Goal: Information Seeking & Learning: Learn about a topic

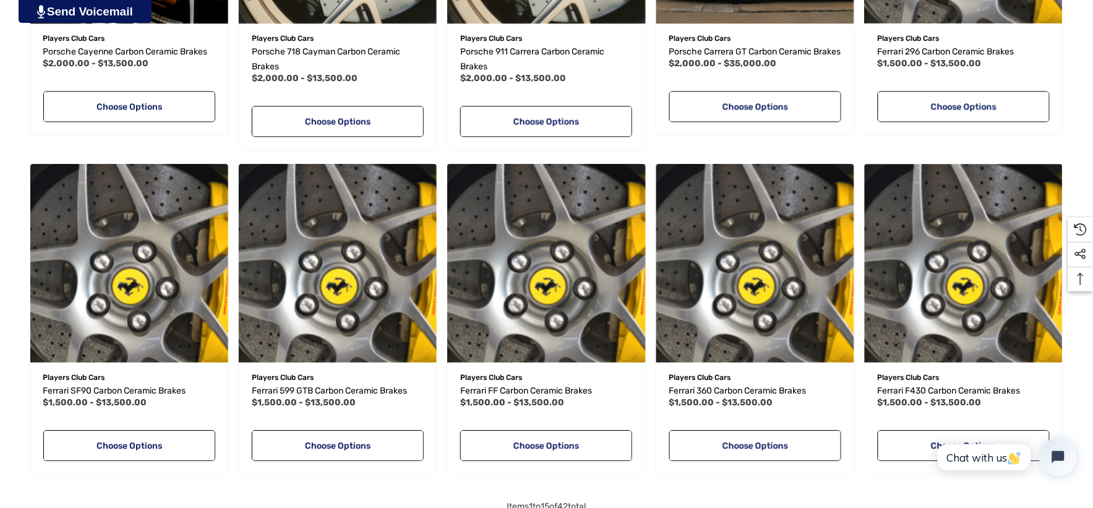
scroll to position [893, 0]
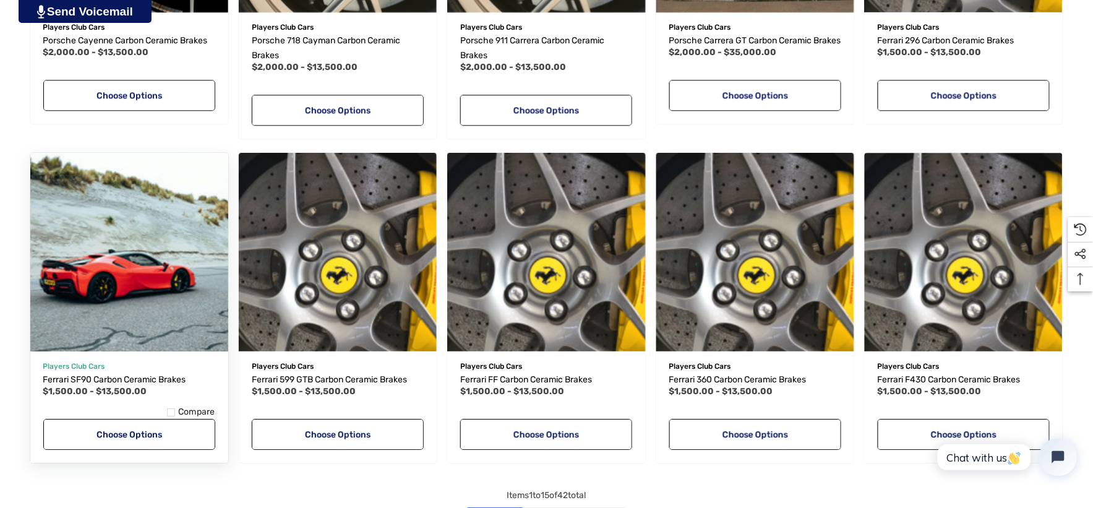
click at [169, 331] on img "Ferrari SF90 Carbon Ceramic Brakes,Price range from $1,500.00 to $13,500.00\a" at bounding box center [129, 252] width 218 height 218
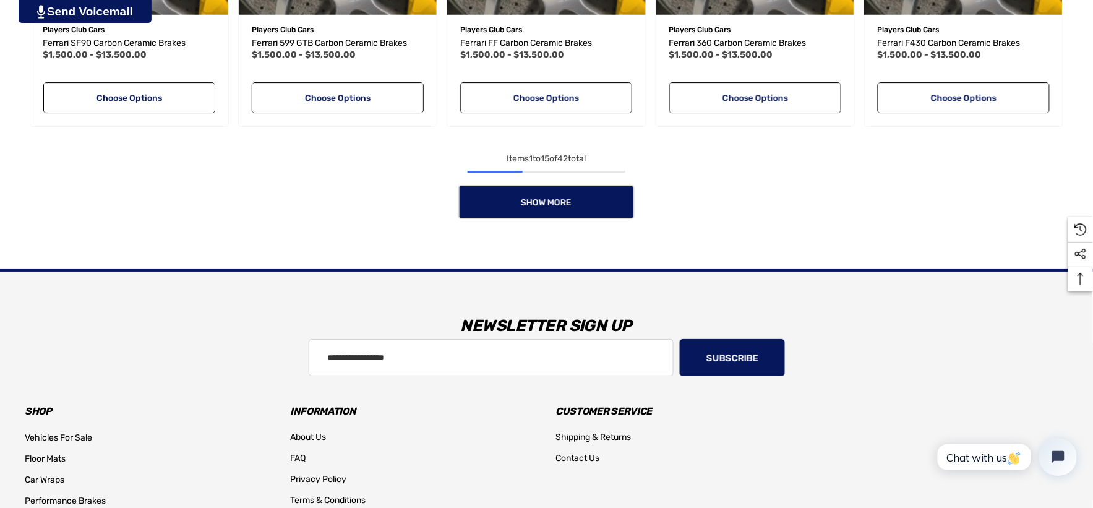
scroll to position [1237, 0]
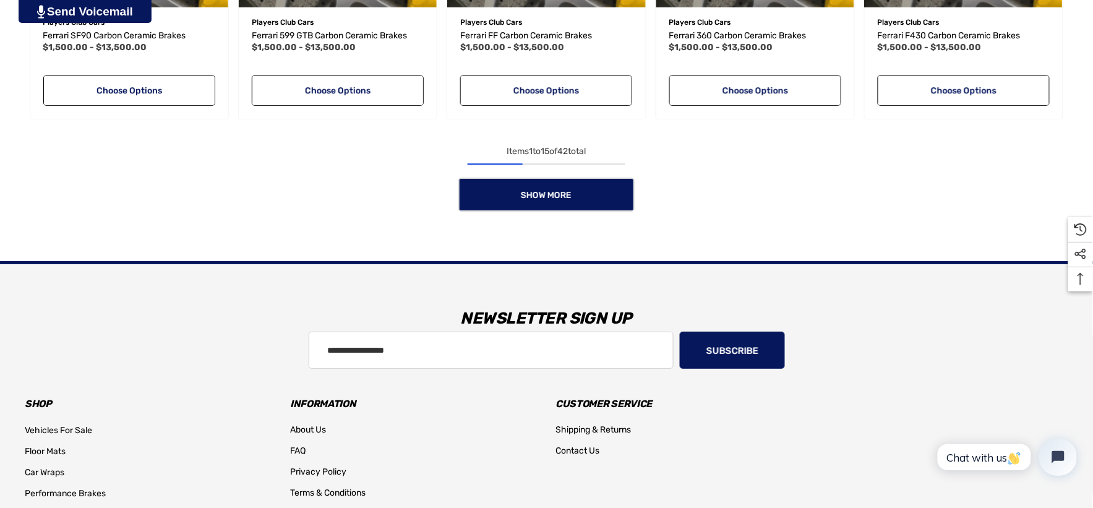
click at [512, 202] on link "Show More" at bounding box center [546, 195] width 176 height 34
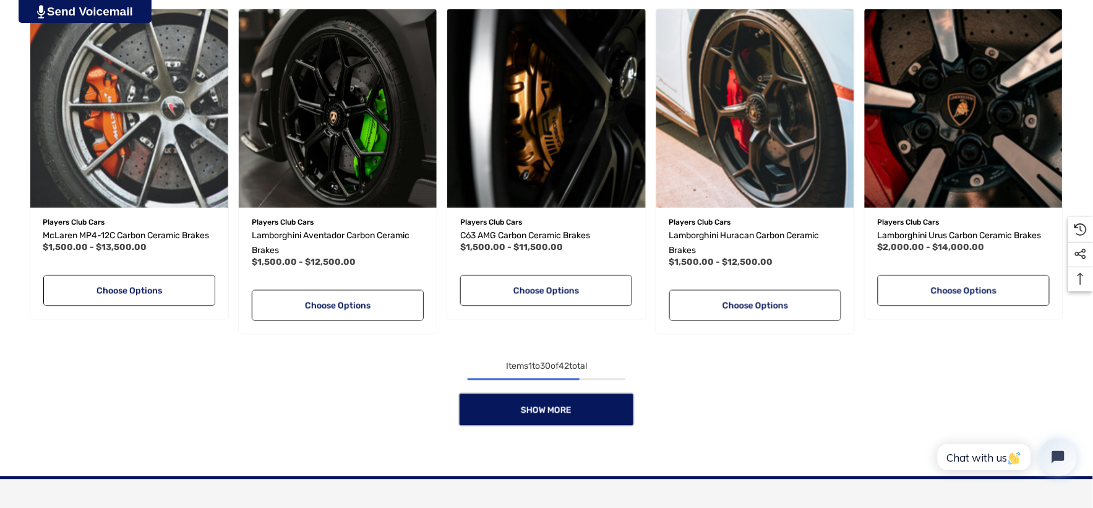
scroll to position [2062, 0]
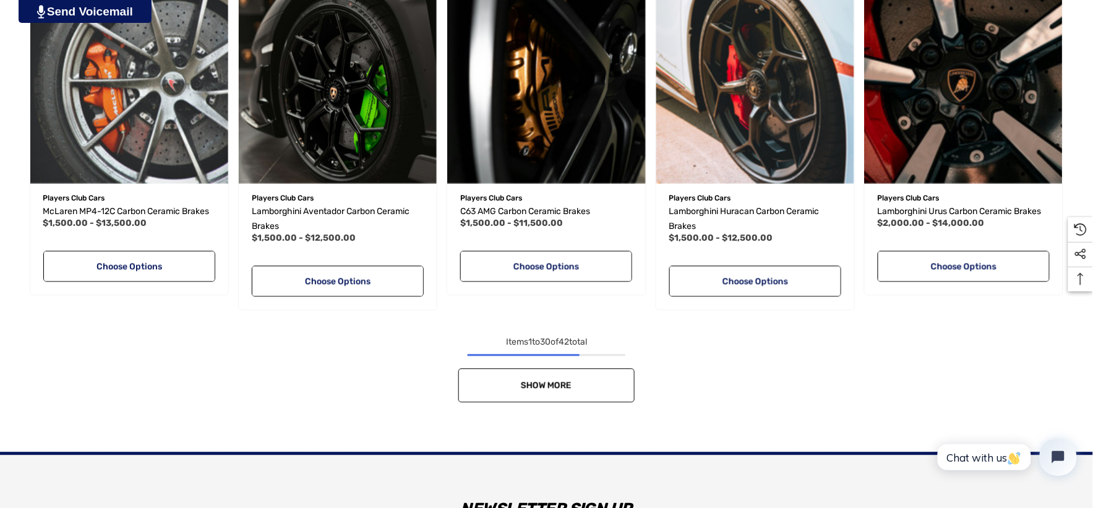
click at [603, 379] on link "Show More" at bounding box center [546, 386] width 176 height 34
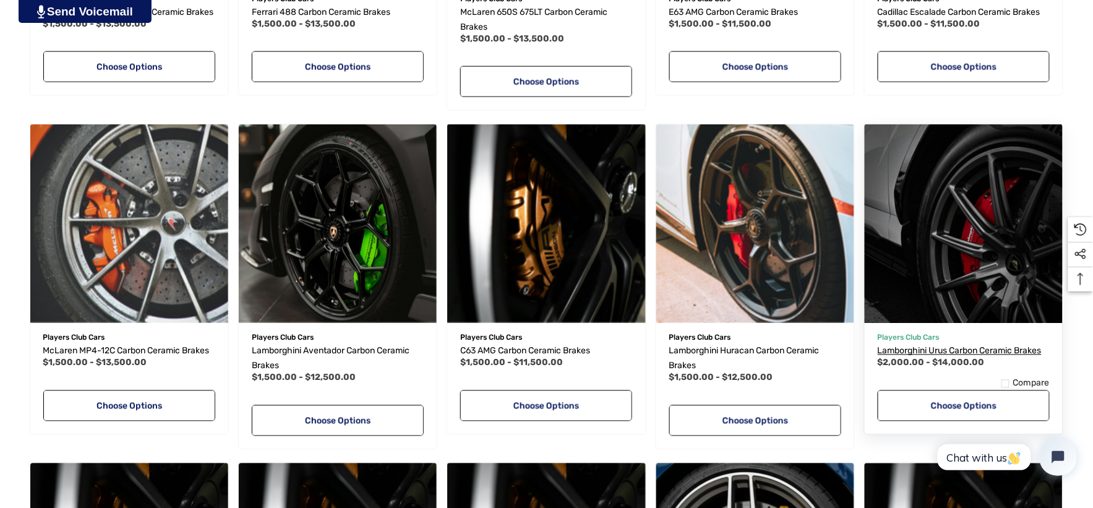
scroll to position [1924, 0]
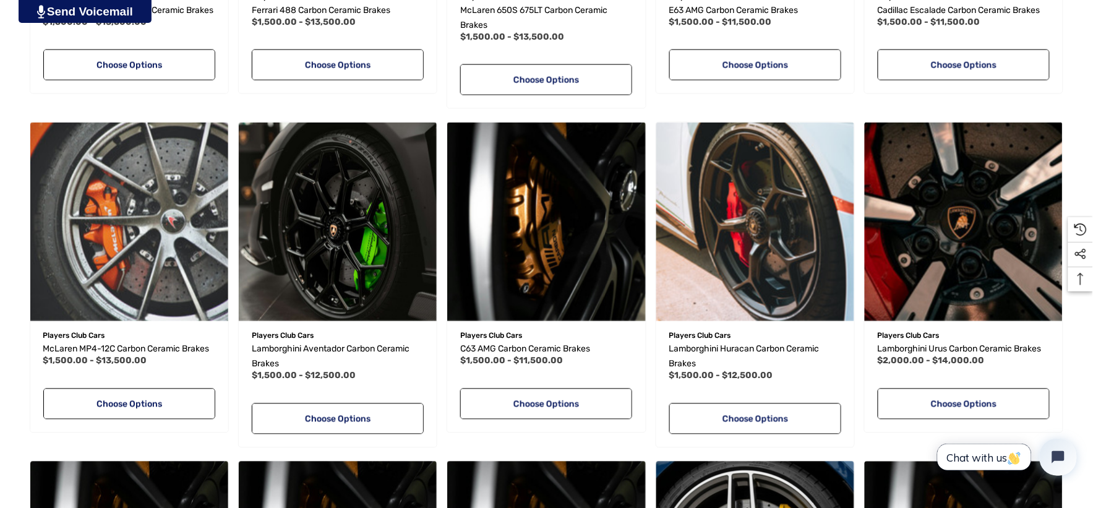
drag, startPoint x: 1837, startPoint y: 778, endPoint x: 1048, endPoint y: 842, distance: 791.9
click at [954, 460] on span "Chat with us" at bounding box center [983, 456] width 75 height 13
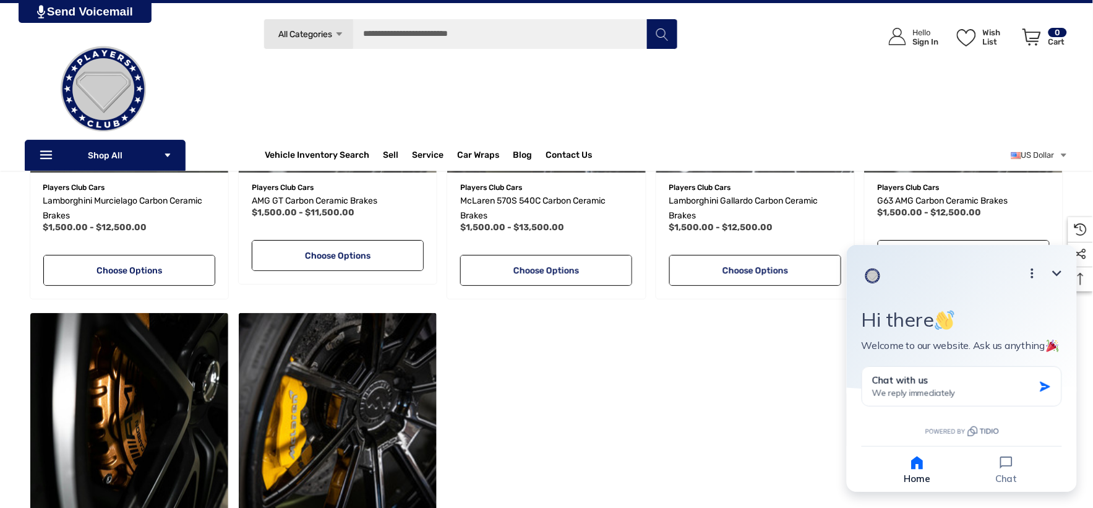
scroll to position [2612, 0]
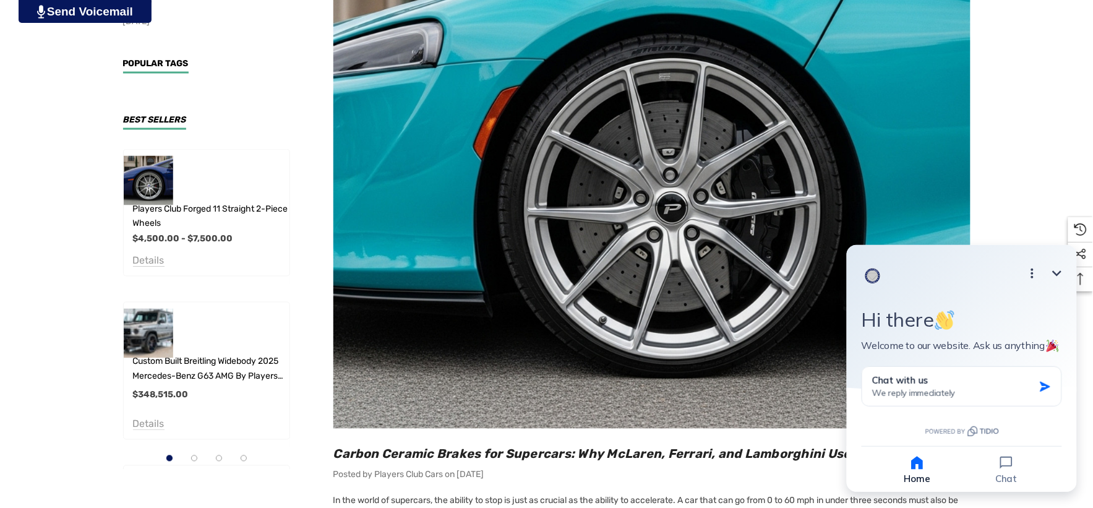
click at [1057, 268] on icon "Minimize" at bounding box center [1056, 272] width 15 height 15
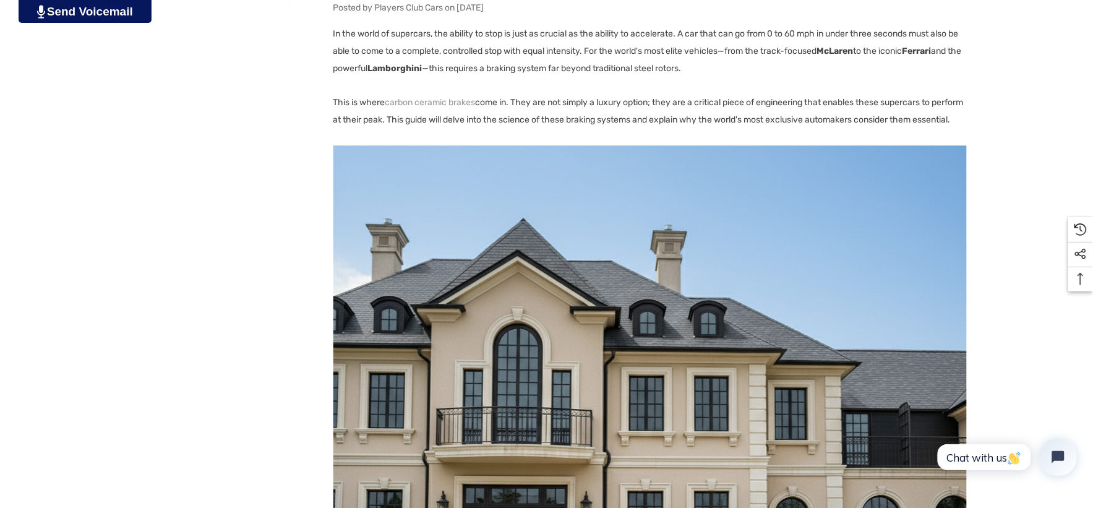
scroll to position [962, 0]
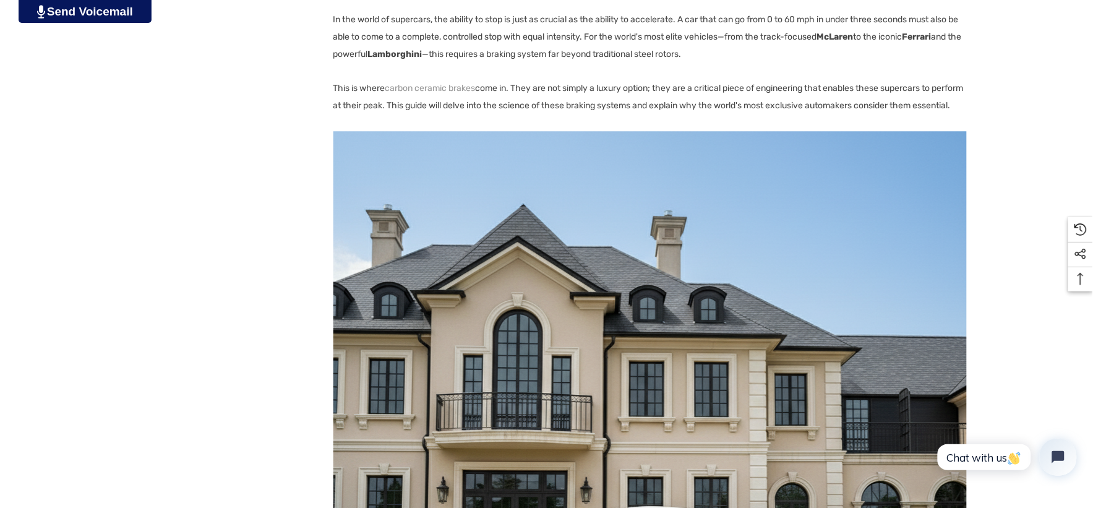
click at [497, 296] on img at bounding box center [649, 447] width 633 height 633
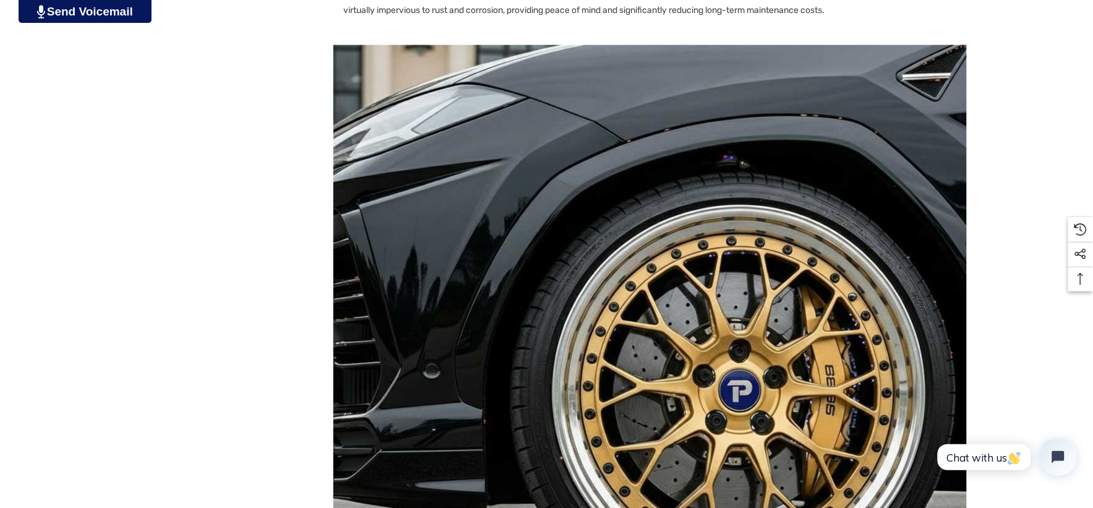
scroll to position [1993, 0]
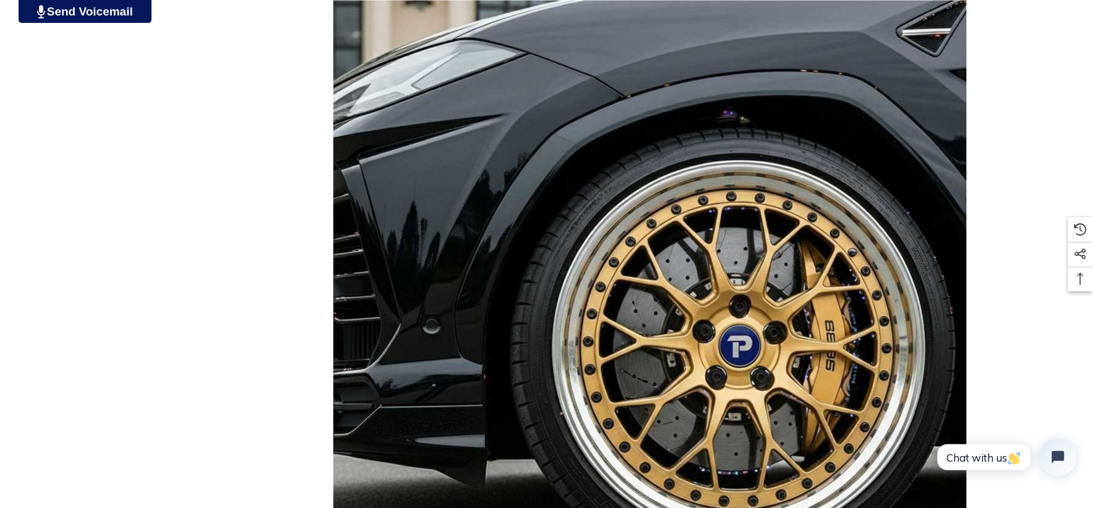
click at [447, 152] on img at bounding box center [649, 317] width 633 height 633
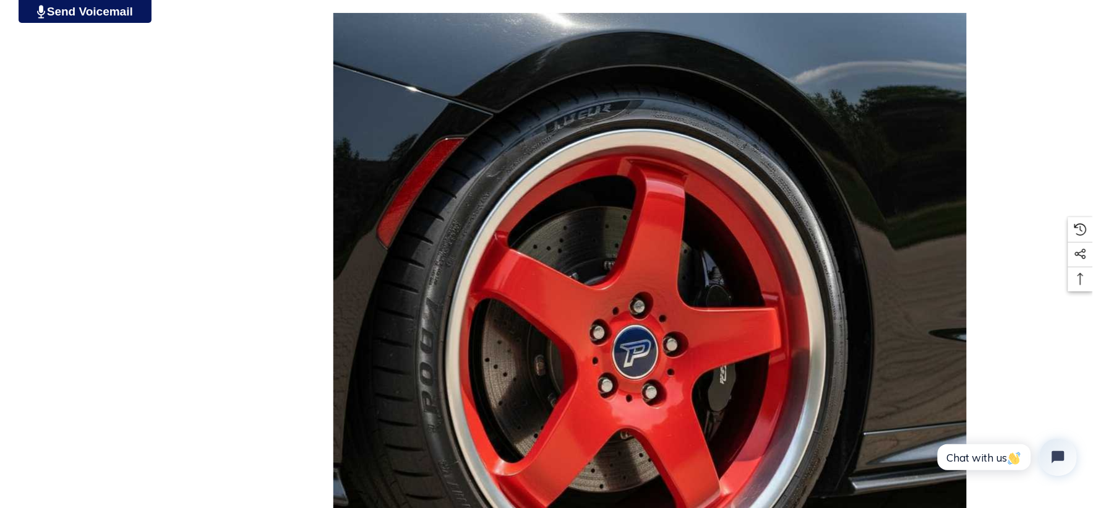
scroll to position [2955, 0]
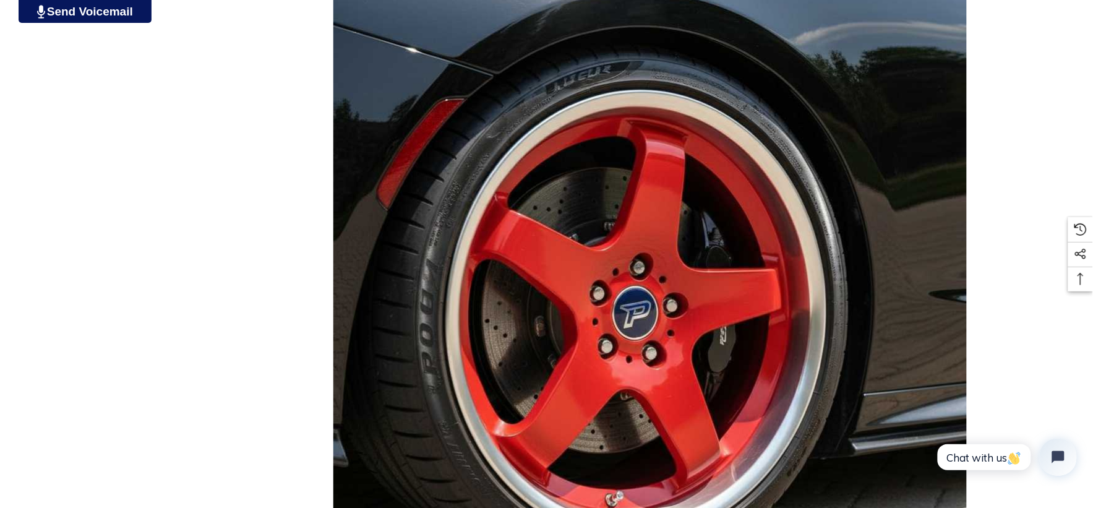
click at [461, 255] on img at bounding box center [649, 290] width 633 height 633
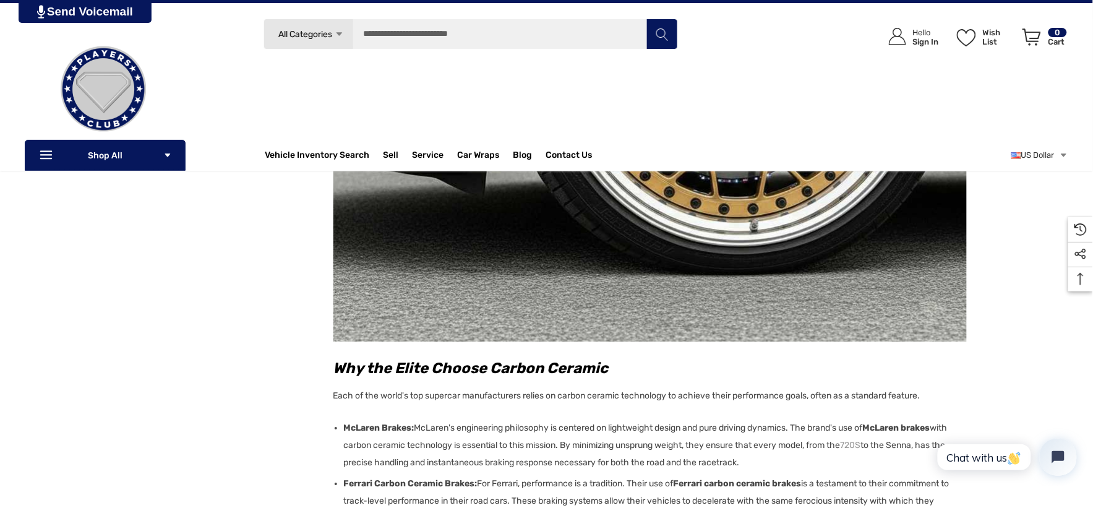
scroll to position [2268, 0]
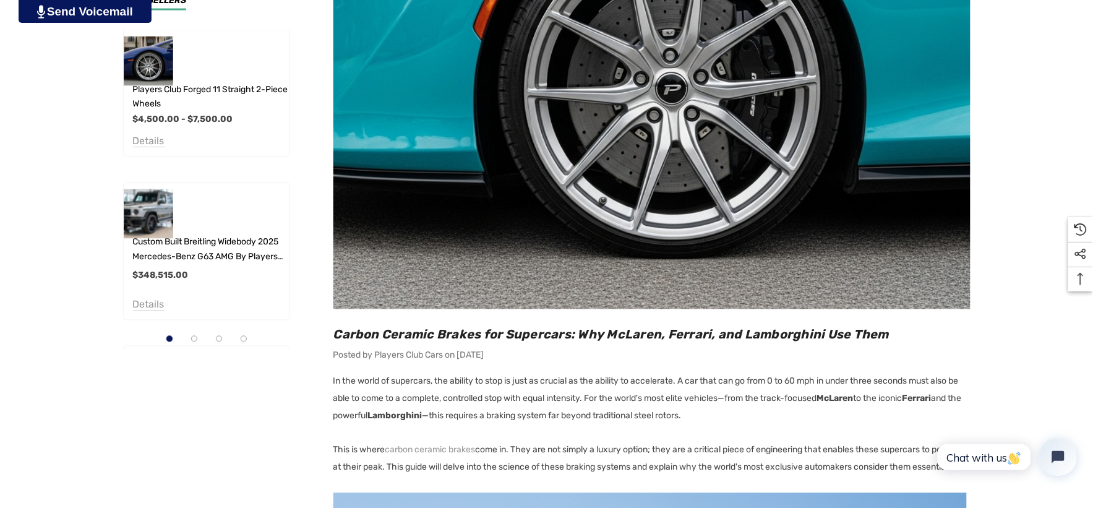
scroll to position [619, 0]
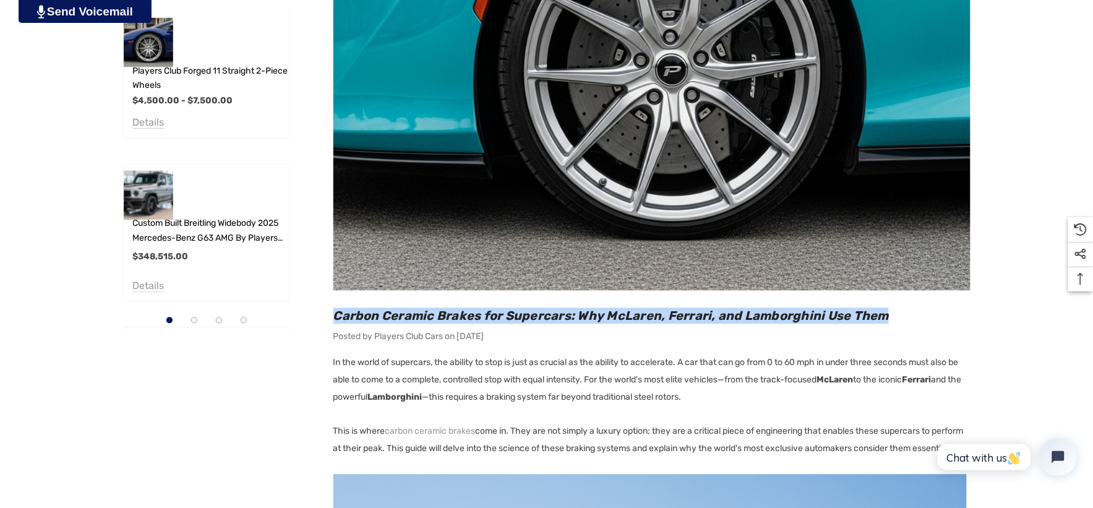
click at [893, 314] on h2 "Carbon Ceramic Brakes for Supercars: Why McLaren, Ferrari, and Lamborghini Use …" at bounding box center [651, 316] width 637 height 16
copy span "Carbon Ceramic Brakes for Supercars: Why McLaren, Ferrari, and Lamborghini Use …"
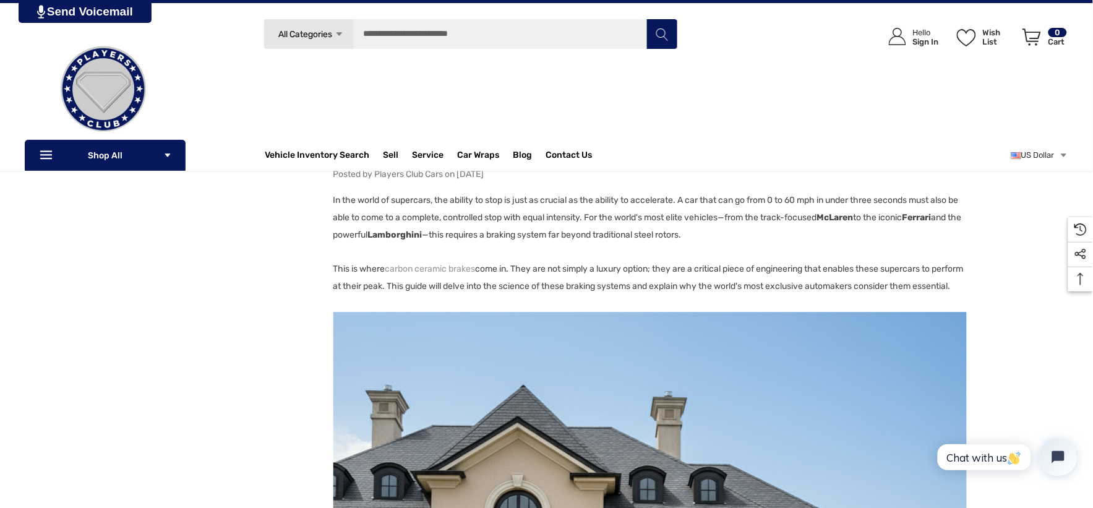
scroll to position [756, 0]
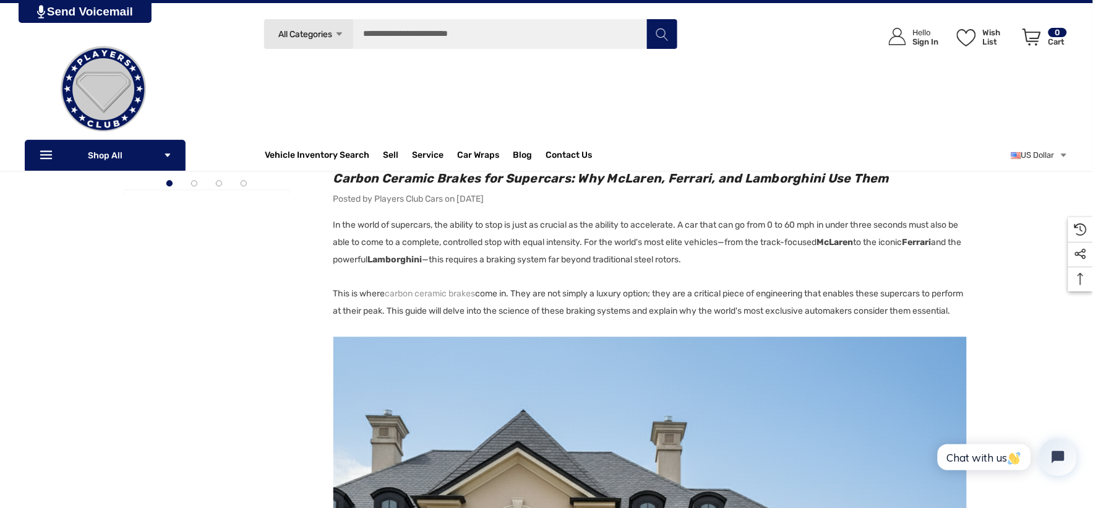
click at [333, 223] on p "In the world of supercars, the ability to stop is just as crucial as the abilit…" at bounding box center [651, 242] width 637 height 52
click at [378, 320] on p "This is where carbon ceramic brakes come in. They are not simply a luxury optio…" at bounding box center [651, 302] width 637 height 35
copy p "This is where carbon ceramic brakes come in. They are not simply a luxury optio…"
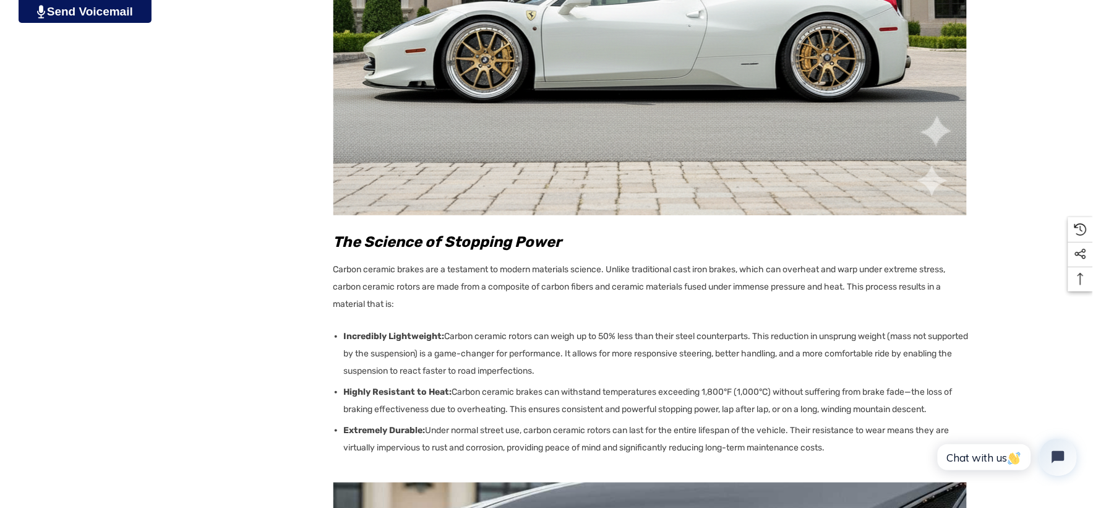
scroll to position [1512, 0]
